Goal: Transaction & Acquisition: Download file/media

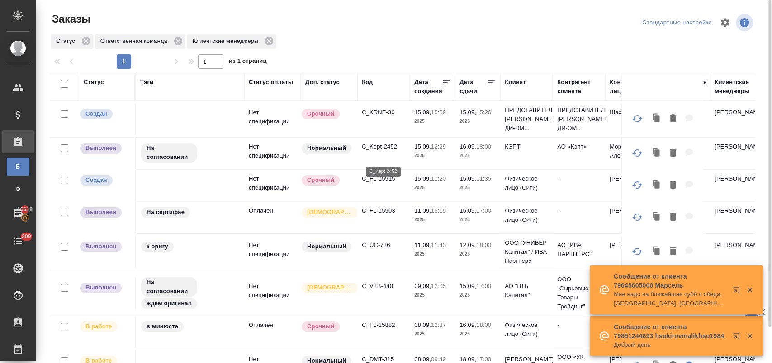
click at [376, 151] on p "C_Kept-2452" at bounding box center [383, 146] width 43 height 9
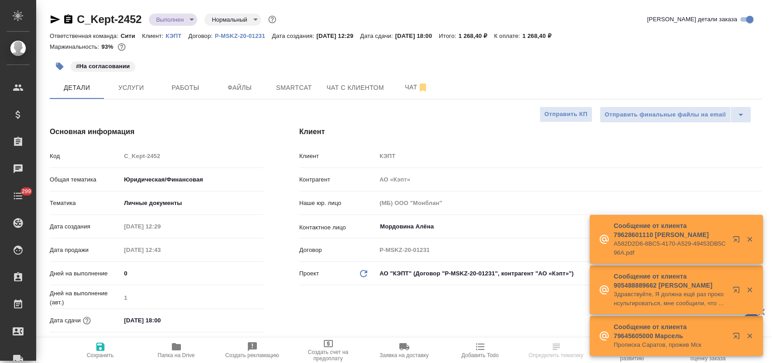
select select "RU"
click at [77, 17] on div "C_Kept-2452 Выполнен completed Нормальный normal" at bounding box center [164, 19] width 228 height 14
select select "RU"
type textarea "x"
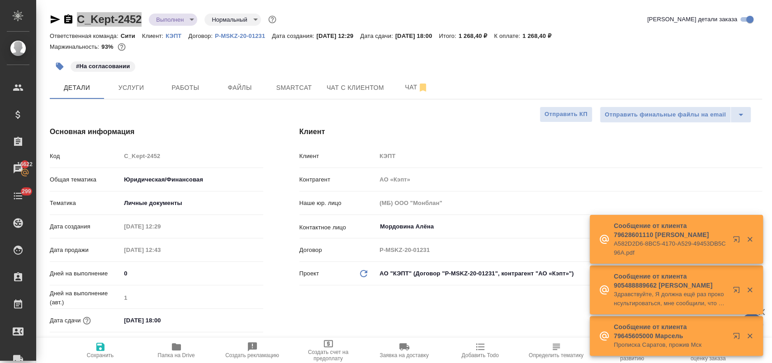
type textarea "x"
click at [246, 86] on span "Файлы" at bounding box center [239, 87] width 43 height 11
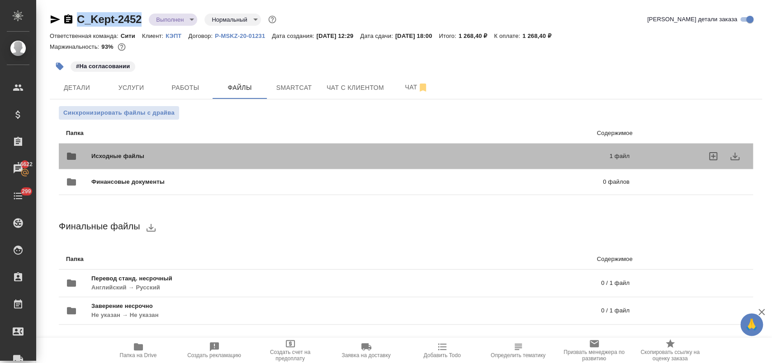
click at [139, 156] on span "Исходные файлы" at bounding box center [233, 156] width 285 height 9
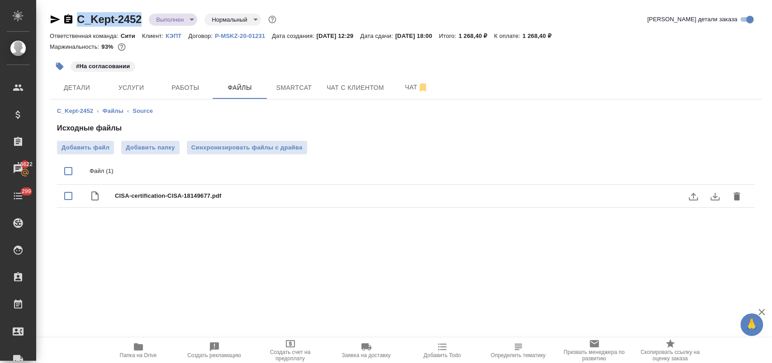
click at [711, 201] on icon "download" at bounding box center [714, 196] width 11 height 11
